Goal: Task Accomplishment & Management: Complete application form

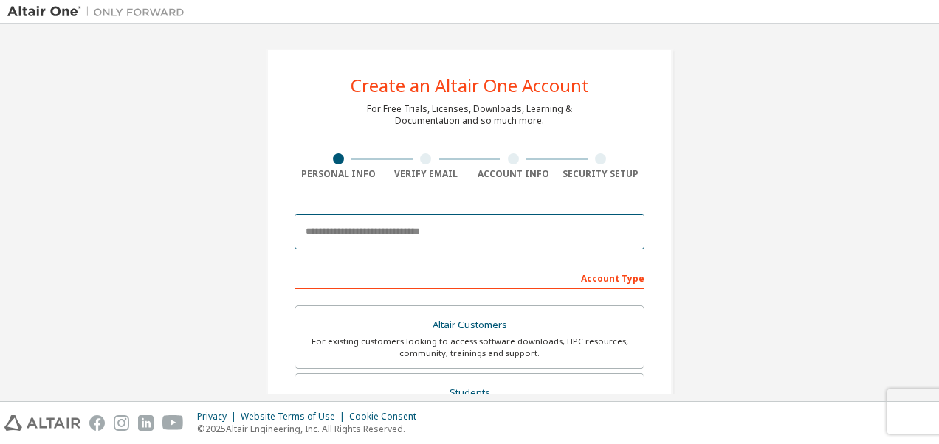
click at [386, 228] on input "email" at bounding box center [469, 231] width 350 height 35
type input "**********"
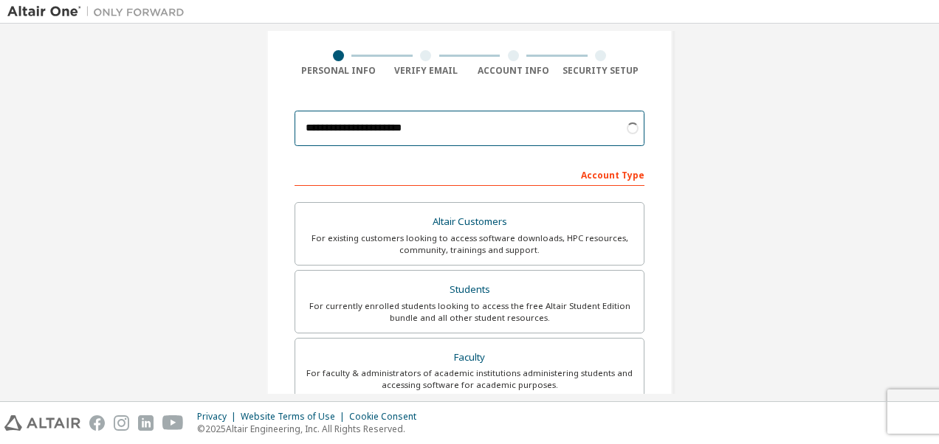
scroll to position [148, 0]
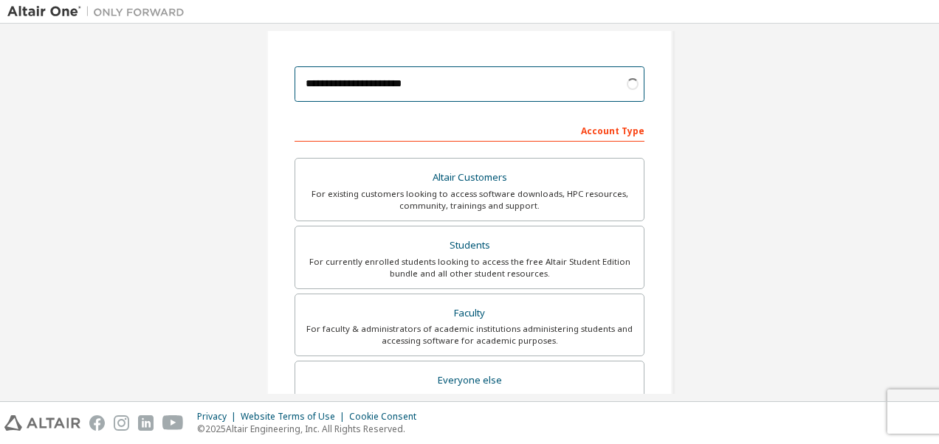
click at [482, 83] on input "**********" at bounding box center [469, 83] width 350 height 35
click at [436, 83] on input "**********" at bounding box center [469, 83] width 350 height 35
click at [484, 80] on input "**********" at bounding box center [469, 83] width 350 height 35
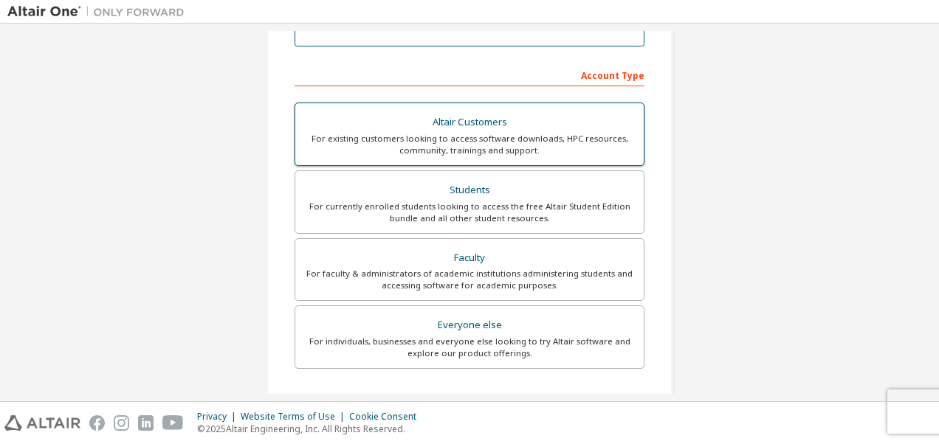
scroll to position [295, 0]
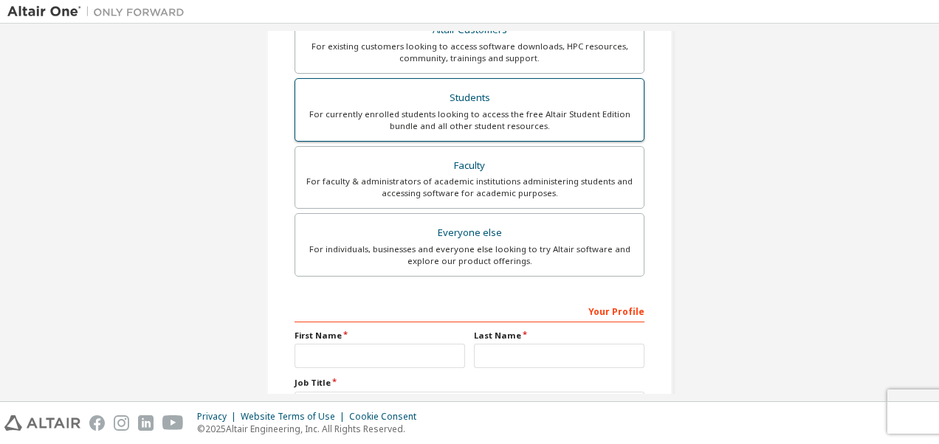
click at [508, 96] on div "Students" at bounding box center [469, 98] width 331 height 21
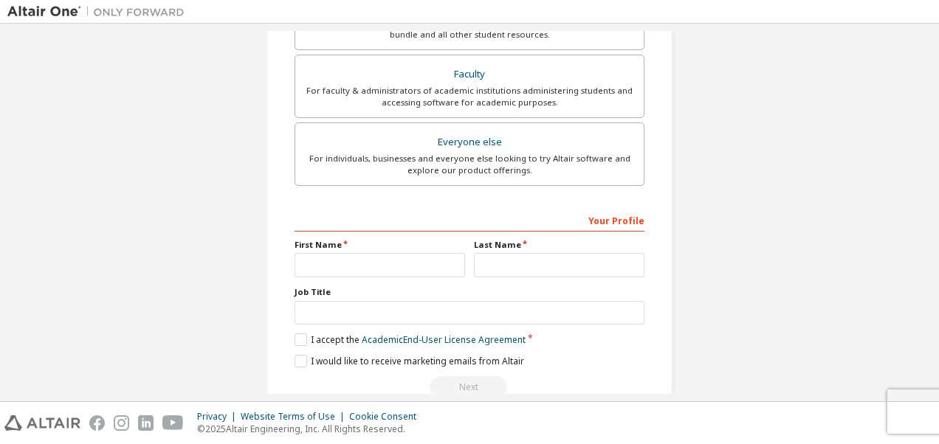
scroll to position [465, 0]
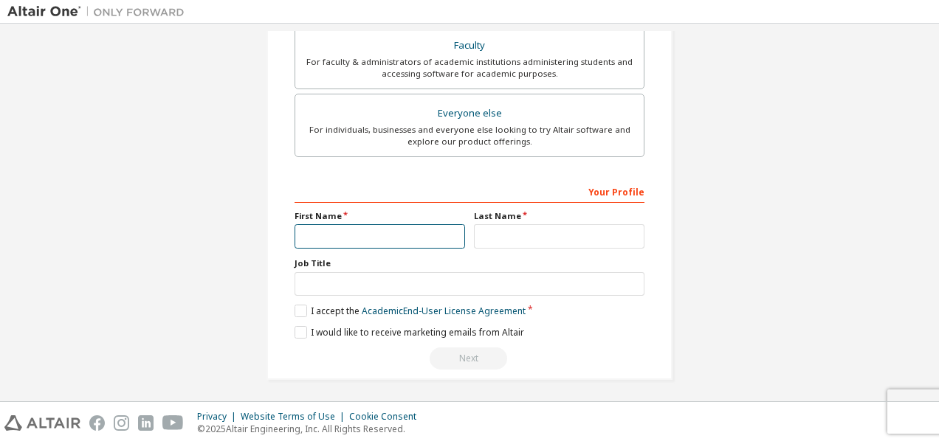
click at [342, 224] on input "text" at bounding box center [379, 236] width 170 height 24
type input "****"
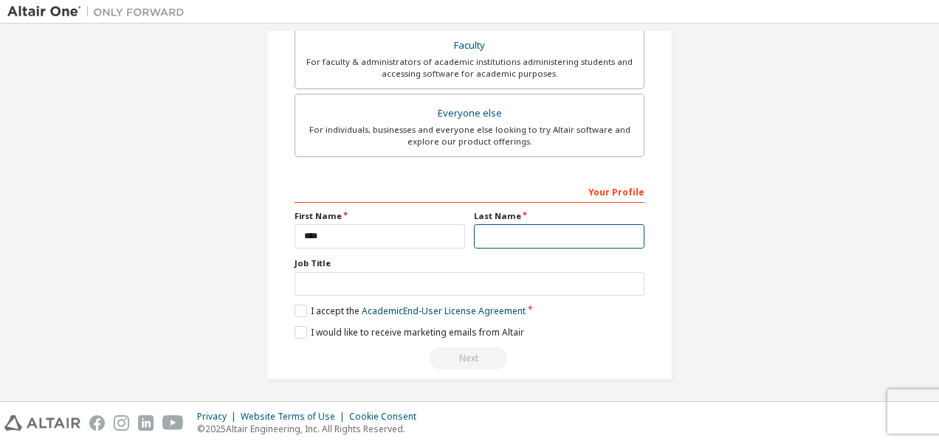
type input "******"
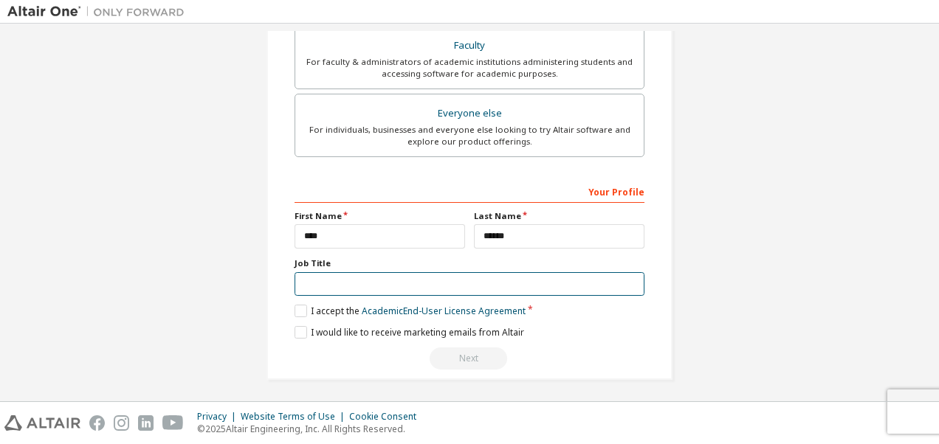
click at [410, 273] on input "text" at bounding box center [469, 284] width 350 height 24
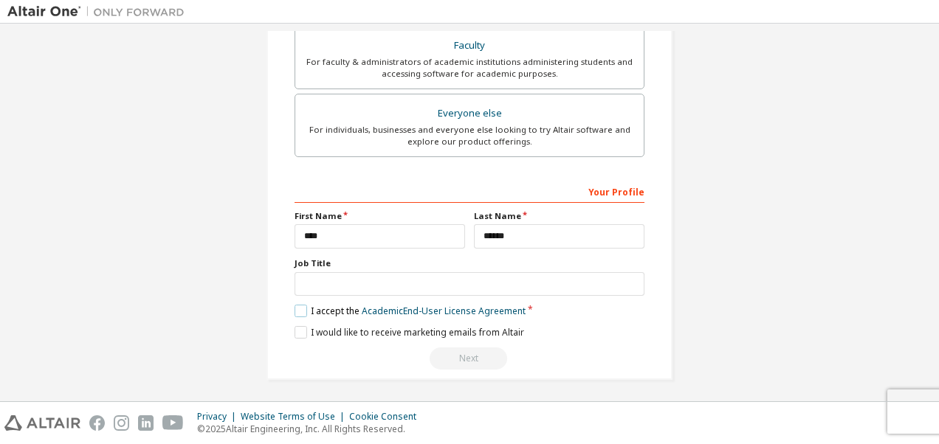
click at [297, 307] on label "I accept the Academic End-User License Agreement" at bounding box center [409, 311] width 231 height 13
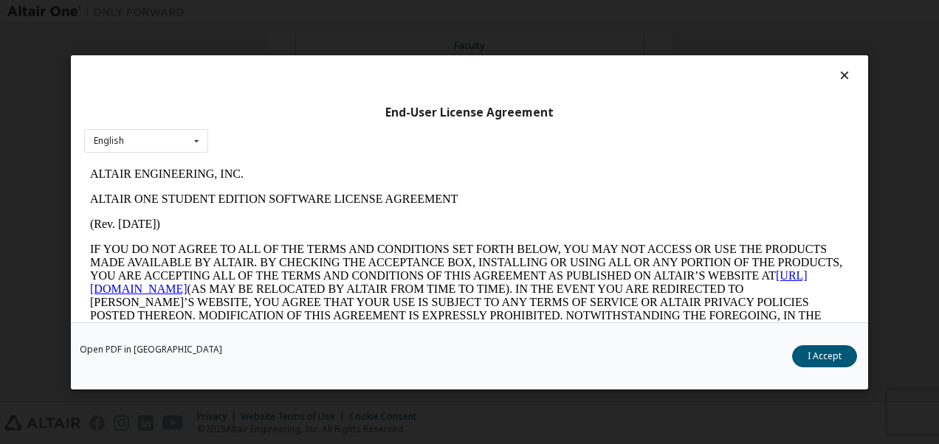
scroll to position [0, 0]
click at [821, 365] on button "I Accept" at bounding box center [824, 356] width 65 height 22
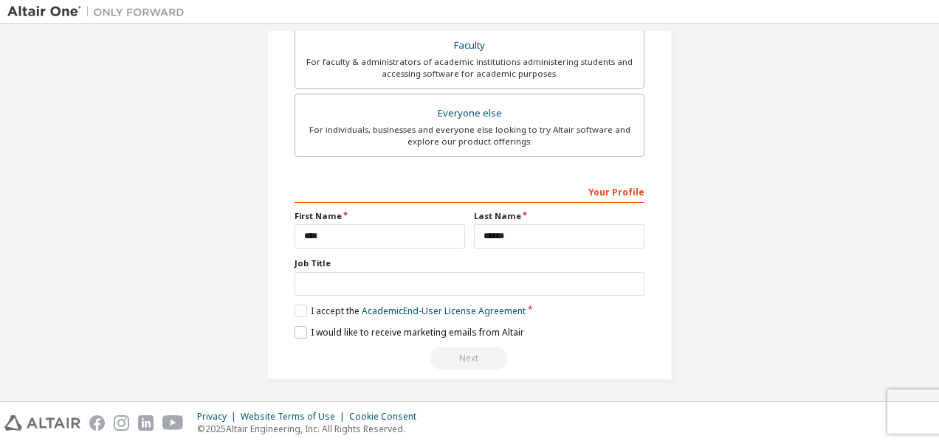
click at [300, 326] on label "I would like to receive marketing emails from Altair" at bounding box center [409, 332] width 230 height 13
click at [453, 351] on div "Next" at bounding box center [469, 359] width 350 height 22
click at [483, 351] on div "Next" at bounding box center [469, 359] width 350 height 22
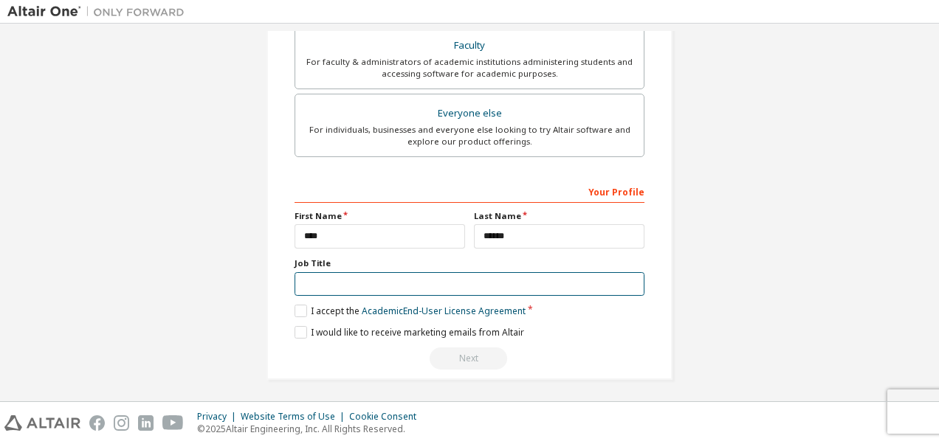
click at [362, 276] on input "text" at bounding box center [469, 284] width 350 height 24
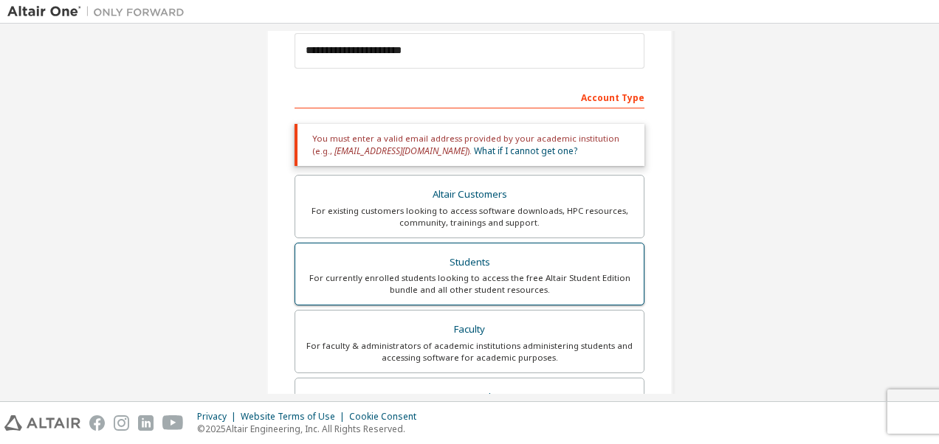
scroll to position [96, 0]
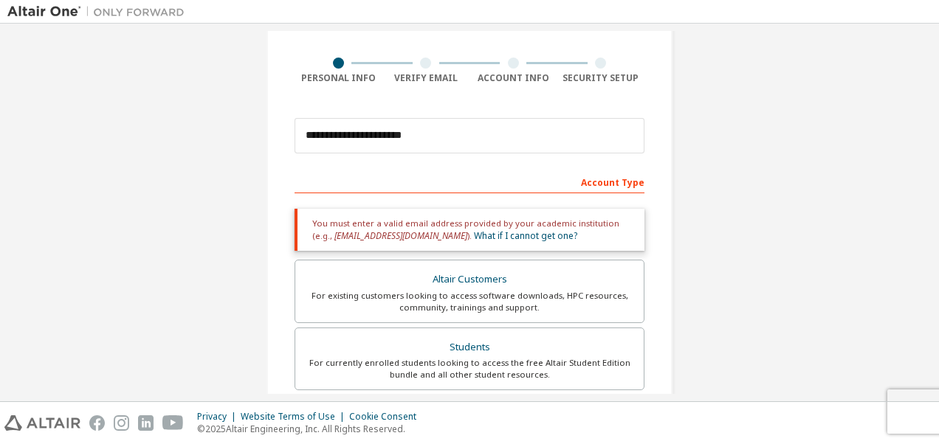
type input "*******"
click at [512, 226] on div "You must enter a valid email address provided by your academic institution (e.g…" at bounding box center [469, 230] width 350 height 42
click at [372, 220] on div "You must enter a valid email address provided by your academic institution (e.g…" at bounding box center [469, 230] width 350 height 42
drag, startPoint x: 372, startPoint y: 220, endPoint x: 309, endPoint y: 224, distance: 62.8
click at [309, 224] on div "You must enter a valid email address provided by your academic institution (e.g…" at bounding box center [469, 230] width 350 height 42
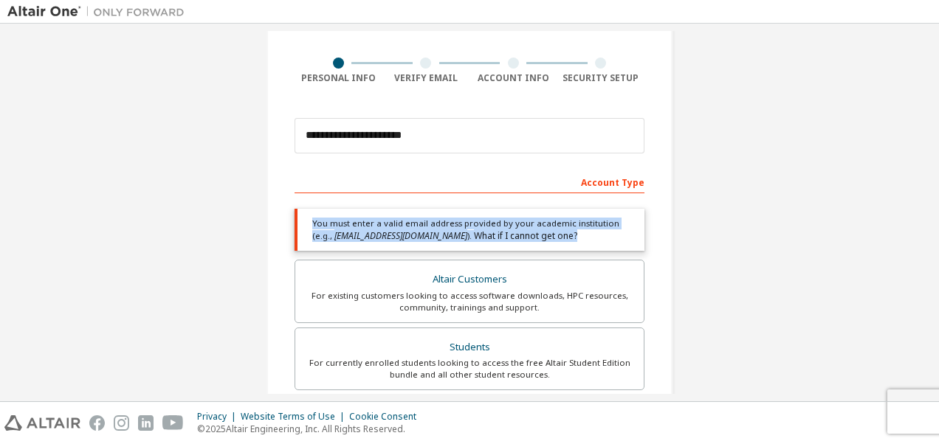
drag, startPoint x: 309, startPoint y: 224, endPoint x: 370, endPoint y: 238, distance: 62.8
click at [421, 235] on div "You must enter a valid email address provided by your academic institution (e.g…" at bounding box center [469, 230] width 350 height 42
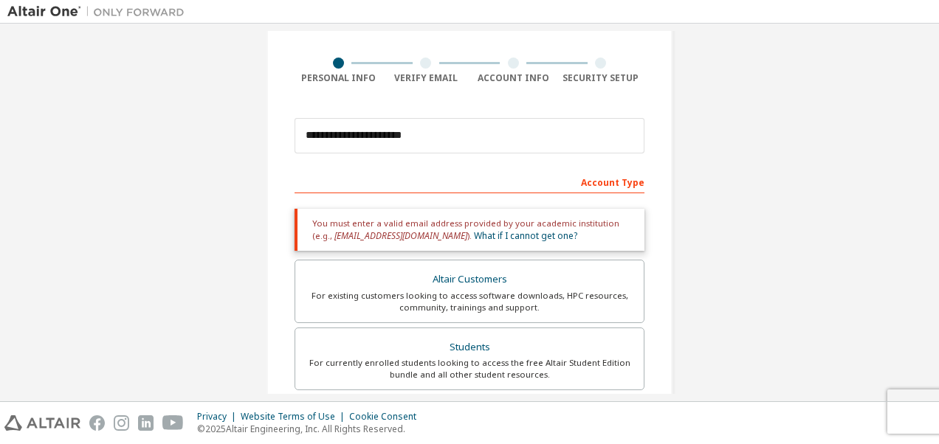
click at [459, 241] on div "You must enter a valid email address provided by your academic institution (e.g…" at bounding box center [469, 230] width 350 height 42
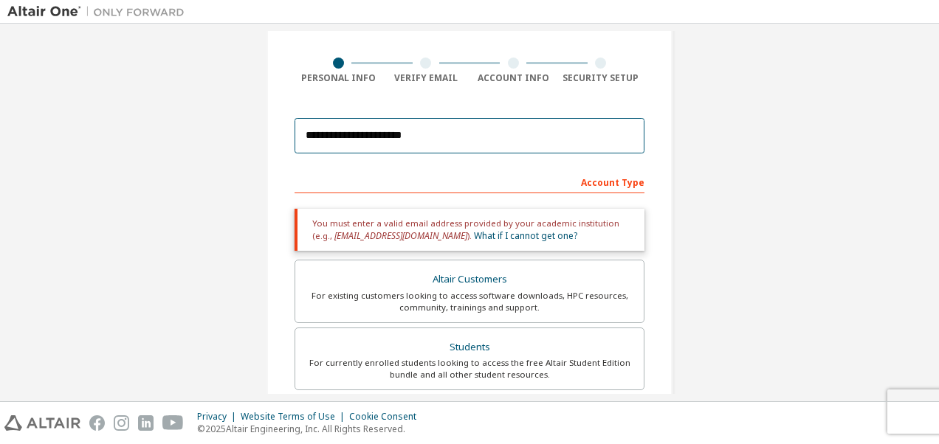
click at [461, 143] on input "**********" at bounding box center [469, 135] width 350 height 35
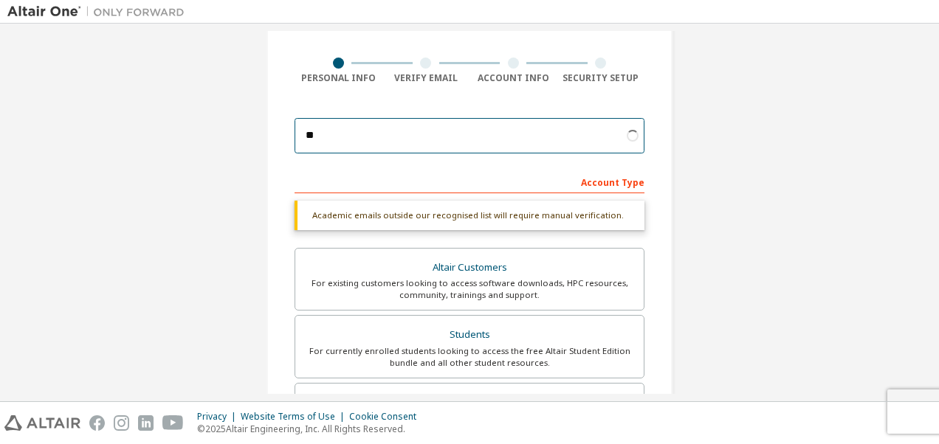
type input "*"
click at [379, 129] on input "email" at bounding box center [469, 135] width 350 height 35
click at [454, 126] on input "email" at bounding box center [469, 135] width 350 height 35
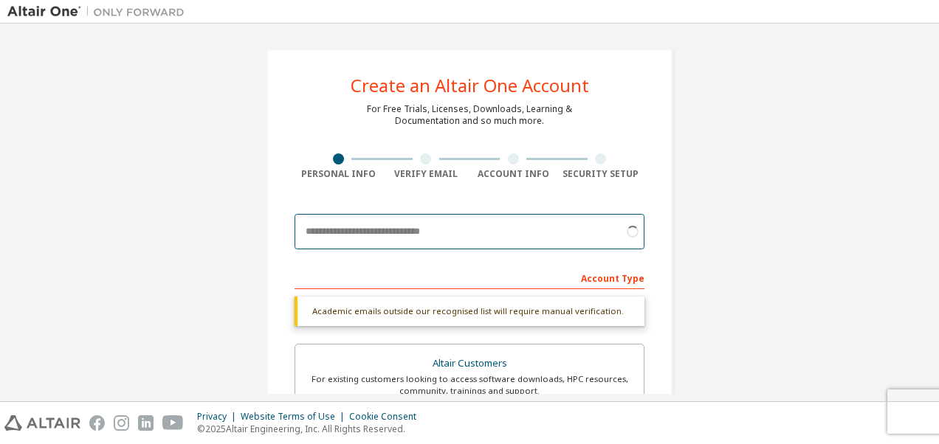
click at [388, 232] on input "email" at bounding box center [469, 231] width 350 height 35
type input "*"
click at [390, 228] on input "email" at bounding box center [469, 231] width 350 height 35
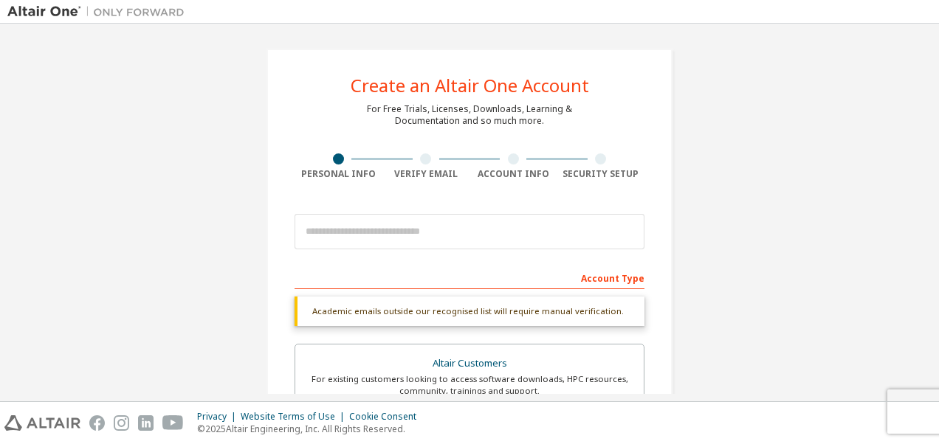
drag, startPoint x: 62, startPoint y: 223, endPoint x: 205, endPoint y: 206, distance: 144.2
click at [62, 223] on div "Create an Altair One Account For Free Trials, Licenses, Downloads, Learning & D…" at bounding box center [469, 441] width 924 height 820
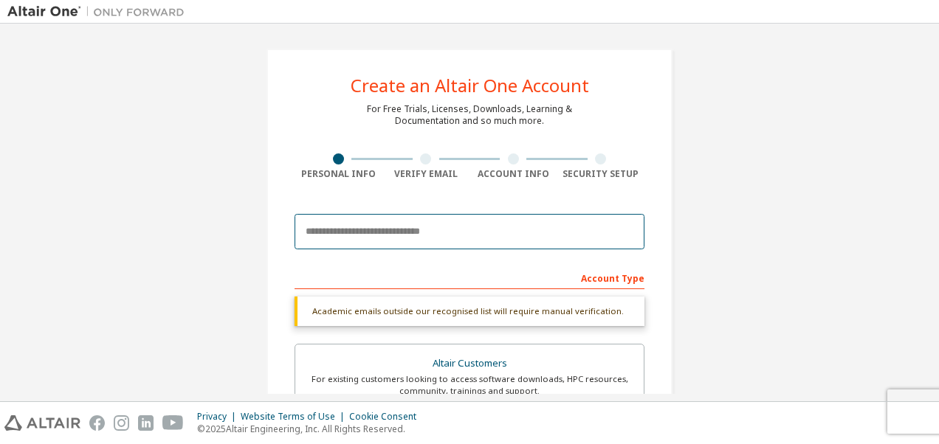
drag, startPoint x: 316, startPoint y: 223, endPoint x: 320, endPoint y: 231, distance: 8.9
click at [317, 224] on input "email" at bounding box center [469, 231] width 350 height 35
paste input "**********"
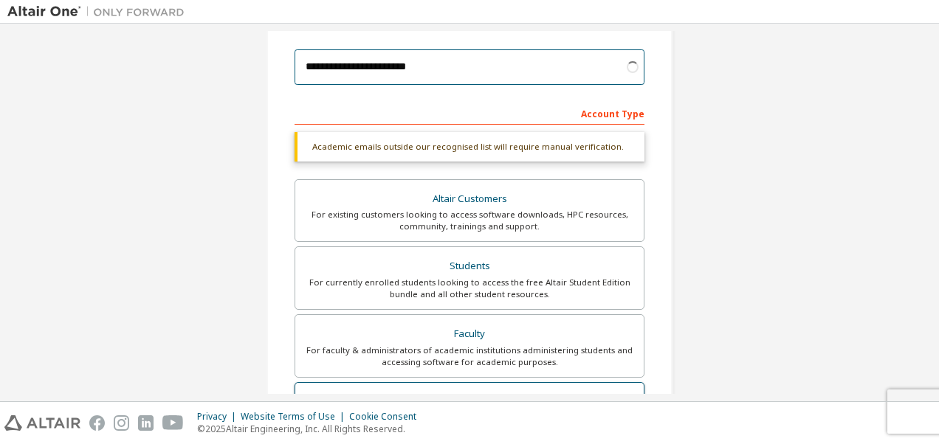
scroll to position [221, 0]
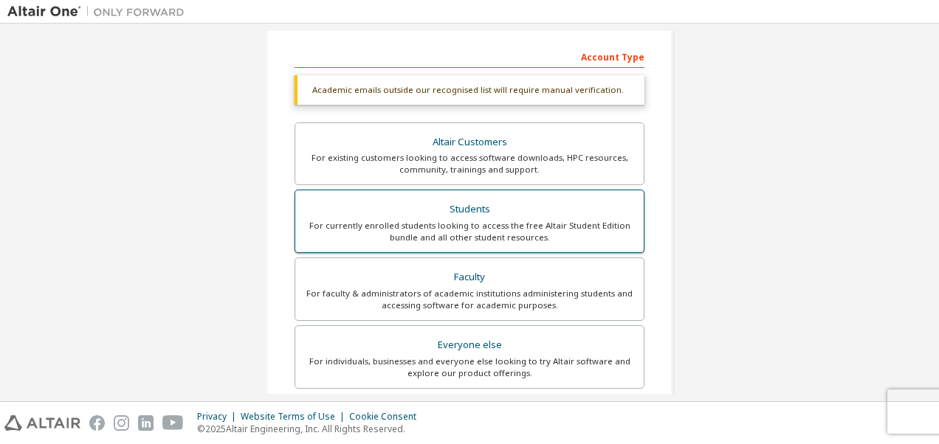
type input "**********"
click at [471, 224] on div "For currently enrolled students looking to access the free Altair Student Editi…" at bounding box center [469, 232] width 331 height 24
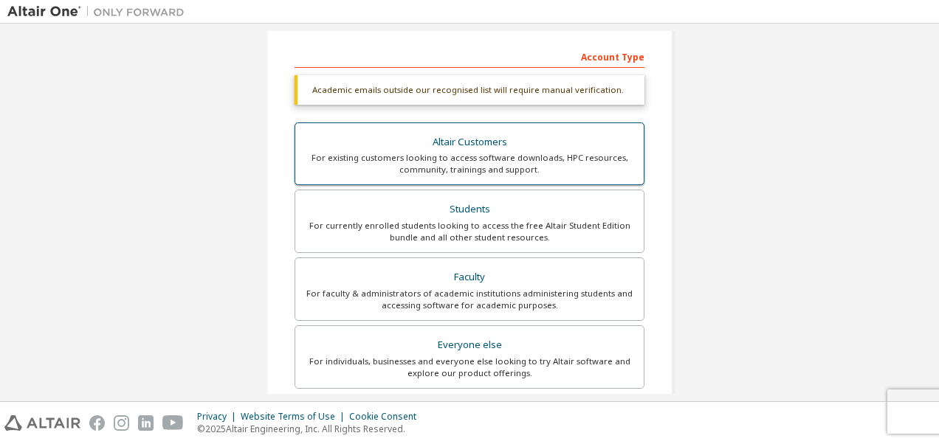
click at [539, 161] on div "For existing customers looking to access software downloads, HPC resources, com…" at bounding box center [469, 164] width 331 height 24
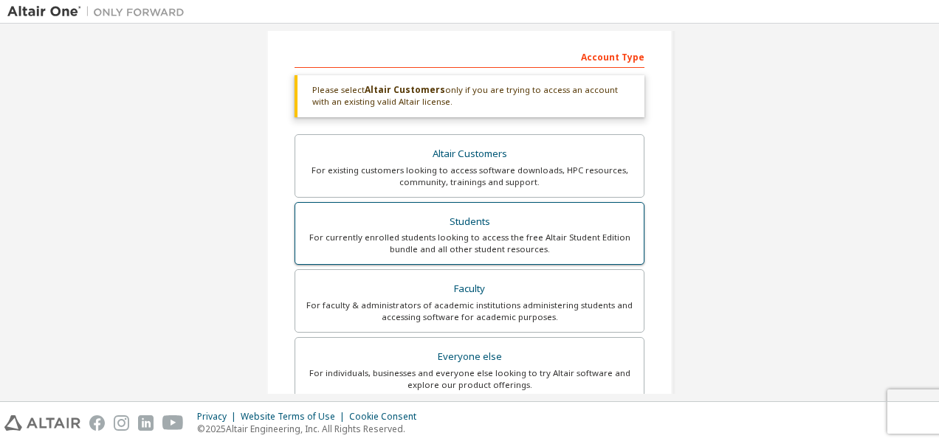
click at [526, 221] on div "Students" at bounding box center [469, 222] width 331 height 21
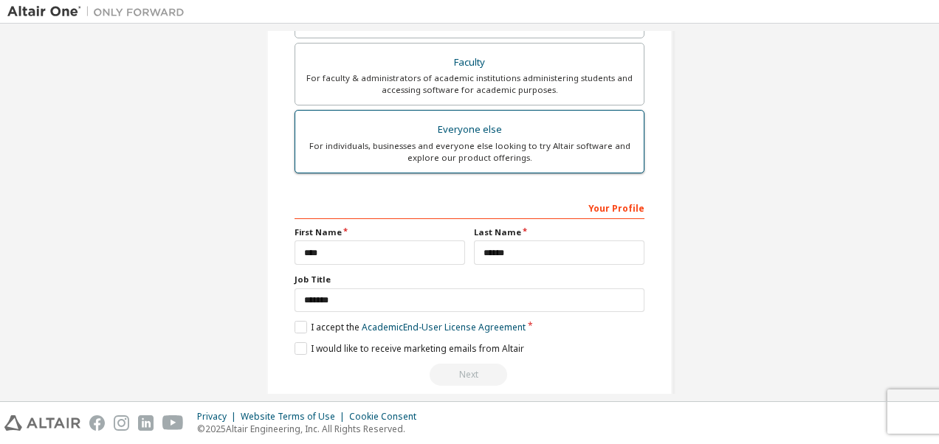
scroll to position [415, 0]
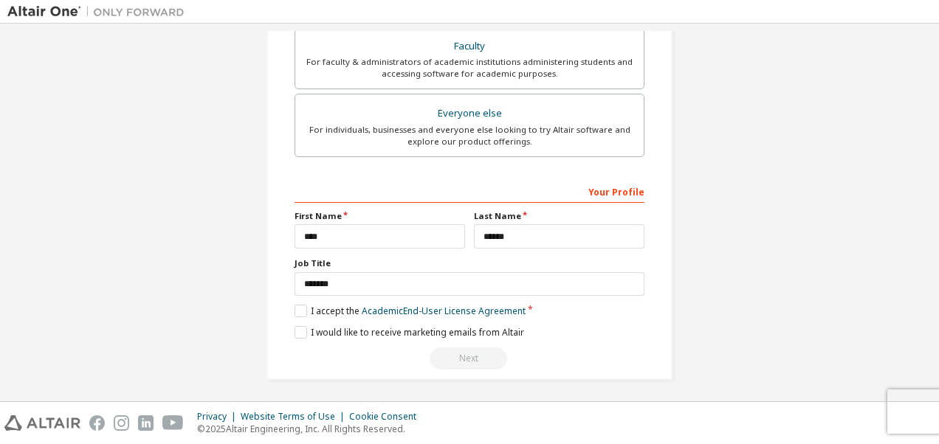
click at [453, 360] on div "Next" at bounding box center [469, 359] width 350 height 22
click at [294, 308] on label "I accept the Academic End-User License Agreement" at bounding box center [409, 311] width 231 height 13
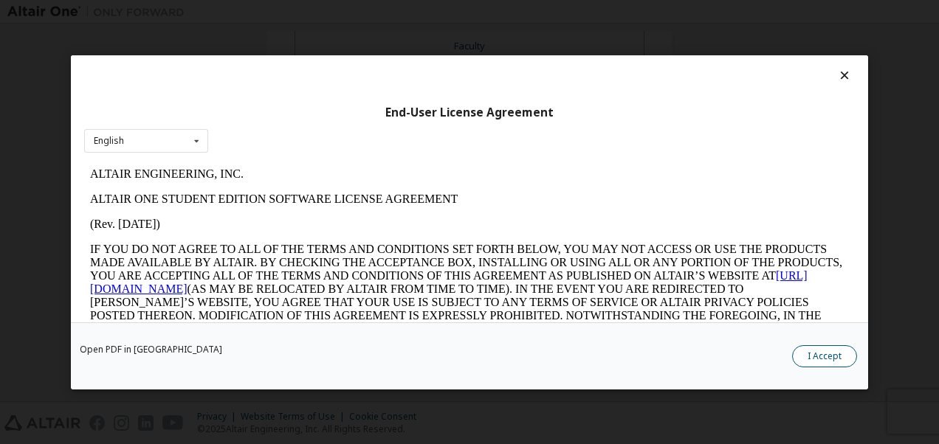
scroll to position [0, 0]
click at [824, 358] on button "I Accept" at bounding box center [824, 356] width 65 height 22
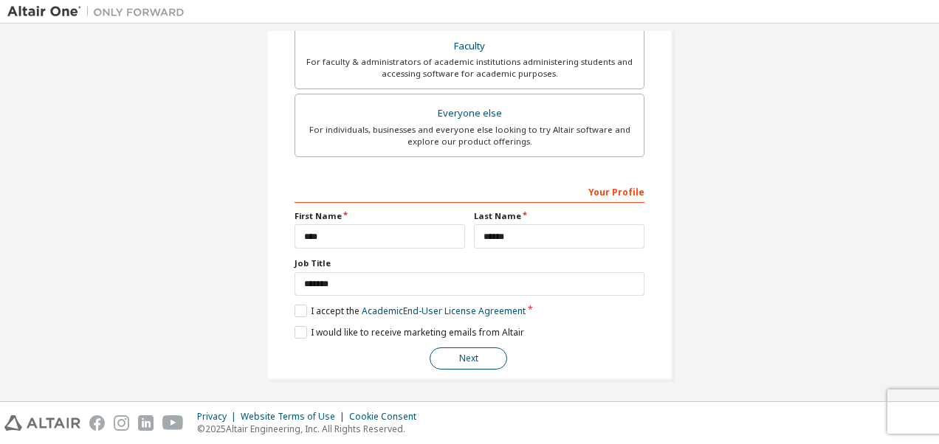
click at [458, 362] on button "Next" at bounding box center [468, 359] width 77 height 22
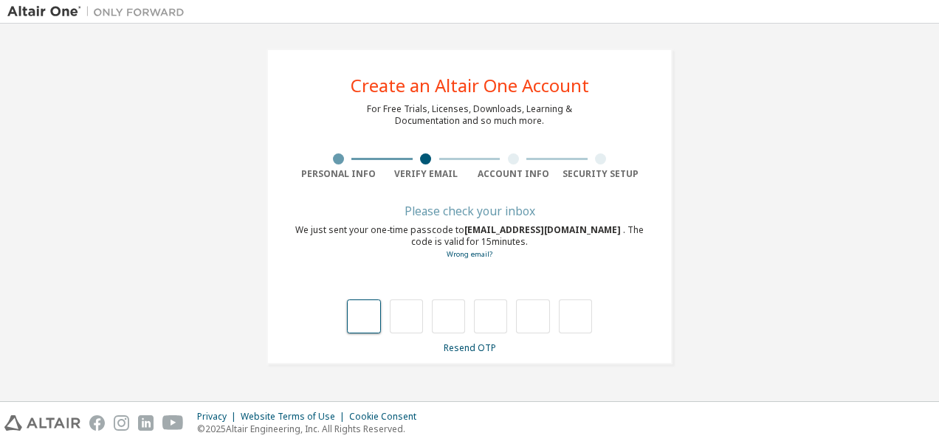
type input "*"
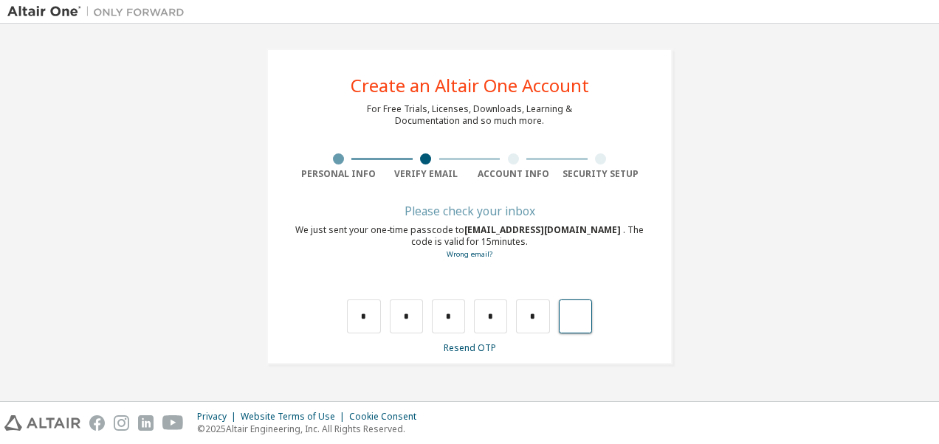
type input "*"
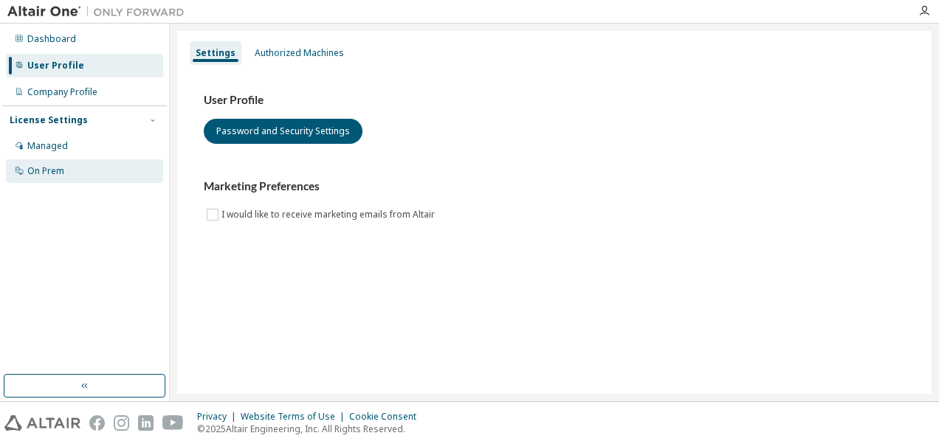
click at [63, 167] on div "On Prem" at bounding box center [45, 171] width 37 height 12
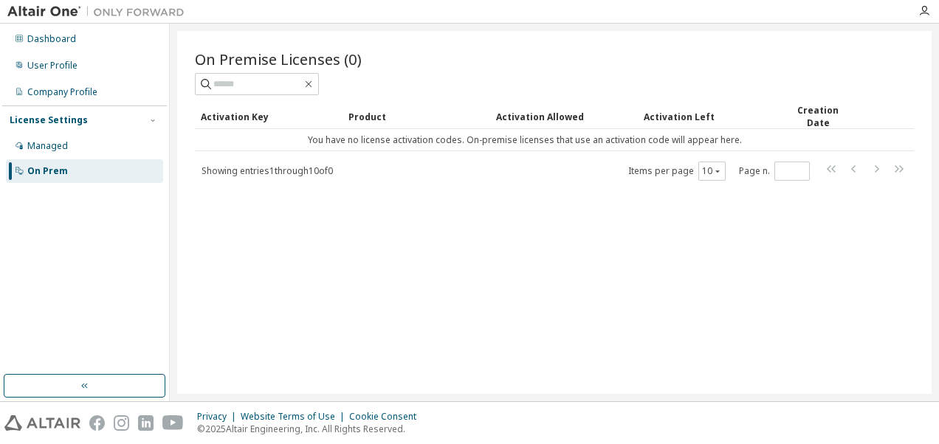
click at [373, 114] on div "Product" at bounding box center [416, 117] width 136 height 24
click at [21, 9] on img at bounding box center [99, 11] width 184 height 15
